Goal: Entertainment & Leisure: Browse casually

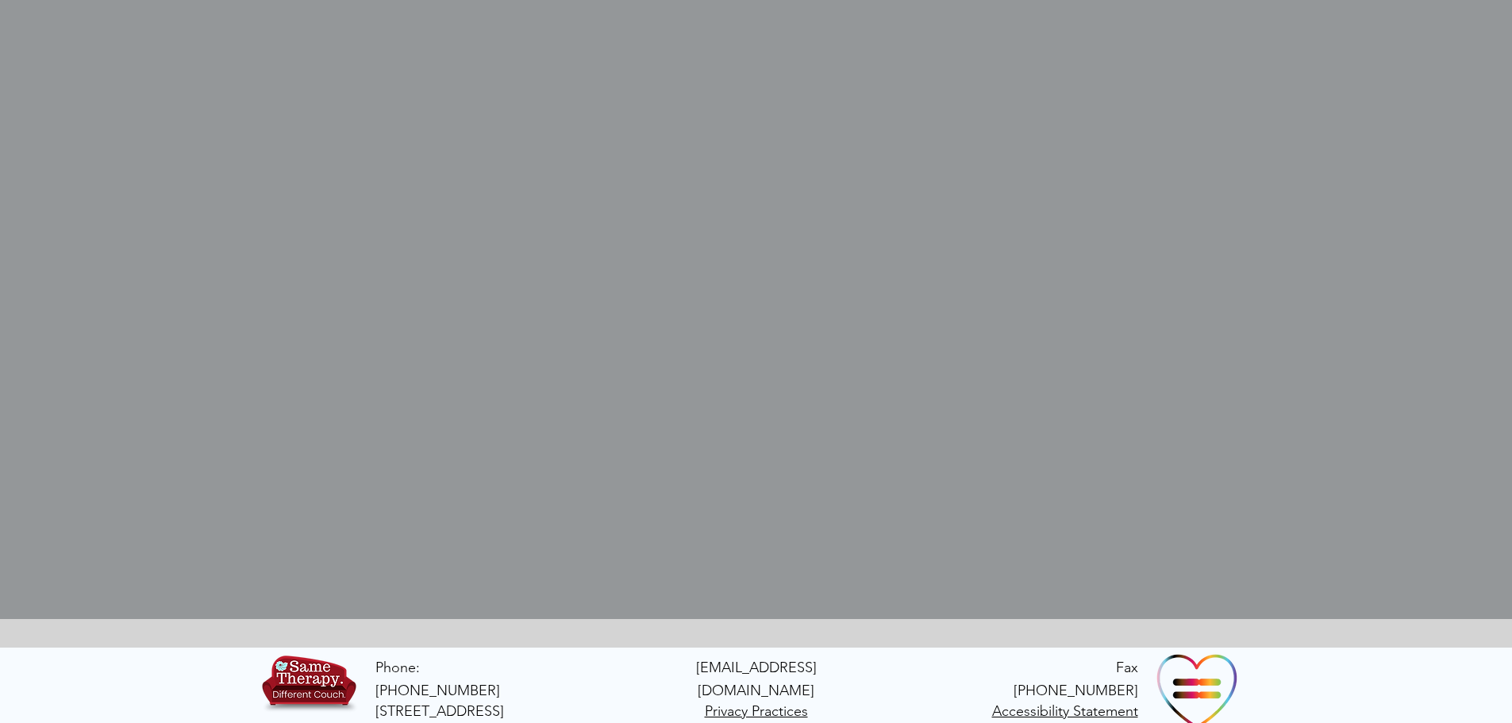
scroll to position [592, 0]
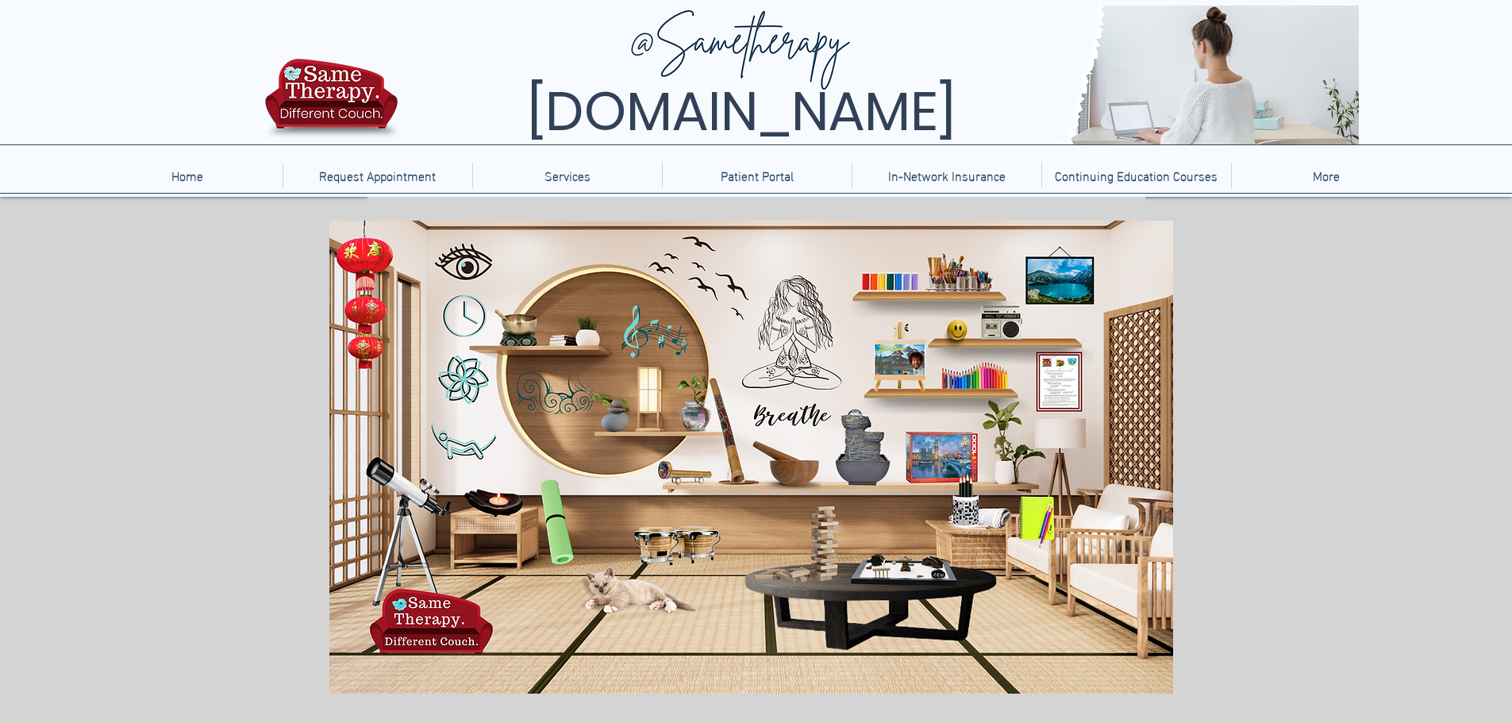
click at [558, 524] on icon "main content" at bounding box center [549, 517] width 48 height 90
click at [556, 514] on icon "main content" at bounding box center [549, 517] width 48 height 90
click at [630, 591] on icon "An image of a cat, nothing happens when clicked." at bounding box center [631, 585] width 120 height 46
click at [610, 588] on icon "An image of a cat, nothing happens when clicked." at bounding box center [631, 585] width 120 height 46
click at [605, 594] on icon "An image of a cat, nothing happens when clicked." at bounding box center [631, 585] width 120 height 46
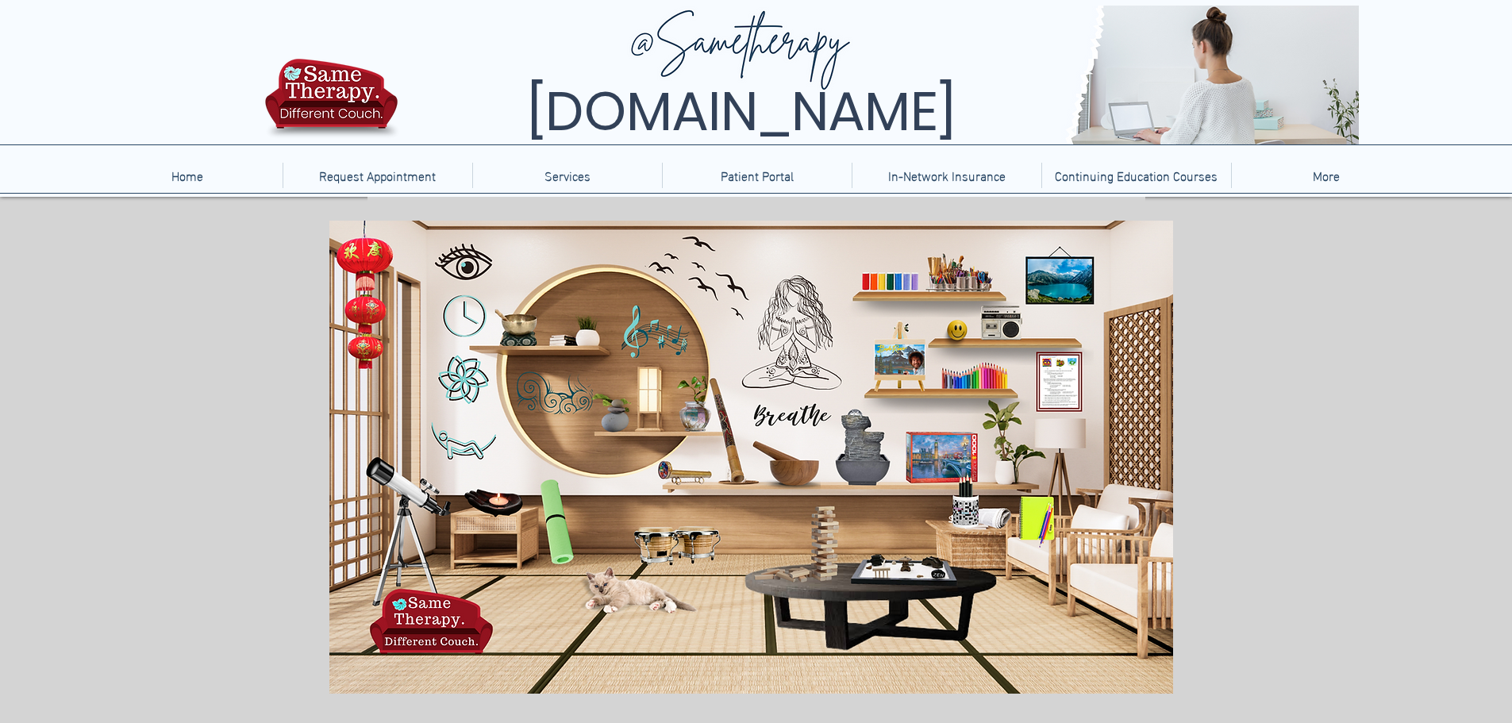
click at [666, 536] on icon "An image of bongos, when clicked brings you to a bongos game." at bounding box center [673, 541] width 90 height 35
click at [935, 443] on icon "An image of a jigsaw puzzle box, when clicked brings you to a jigsaw puzzle gam…" at bounding box center [943, 452] width 72 height 49
click at [947, 448] on icon "An image of a jigsaw puzzle box, when clicked brings you to a jigsaw puzzle gam…" at bounding box center [943, 452] width 72 height 49
